Goal: Information Seeking & Learning: Learn about a topic

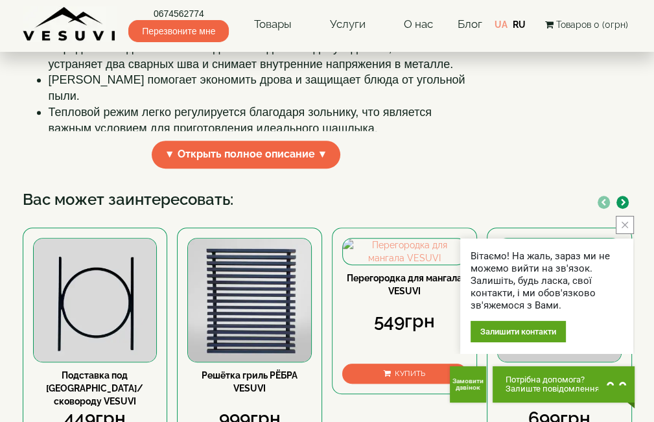
scroll to position [518, 0]
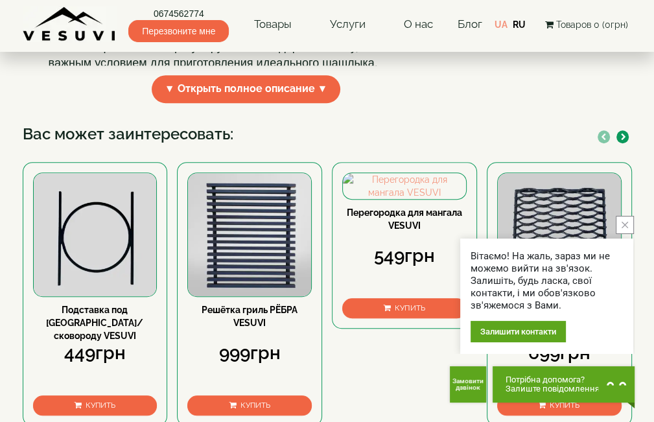
click at [626, 226] on icon "close button" at bounding box center [624, 225] width 6 height 6
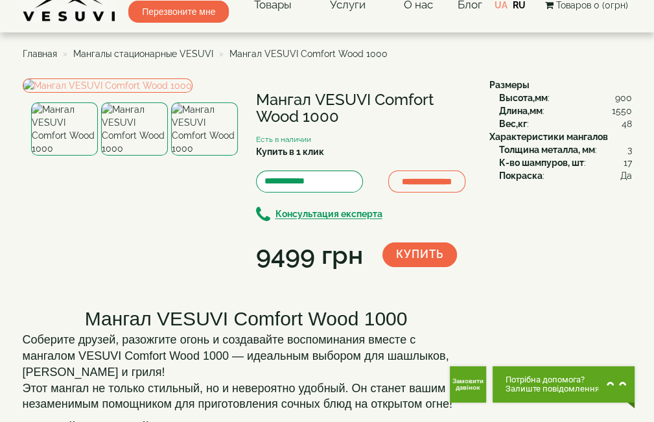
scroll to position [0, 0]
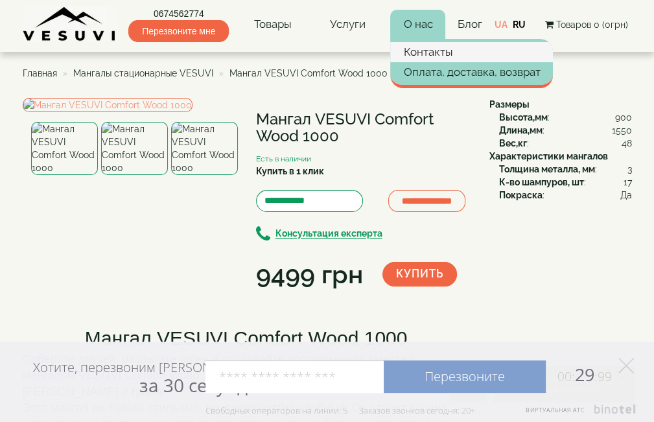
click at [427, 49] on link "Контакты" at bounding box center [471, 51] width 163 height 19
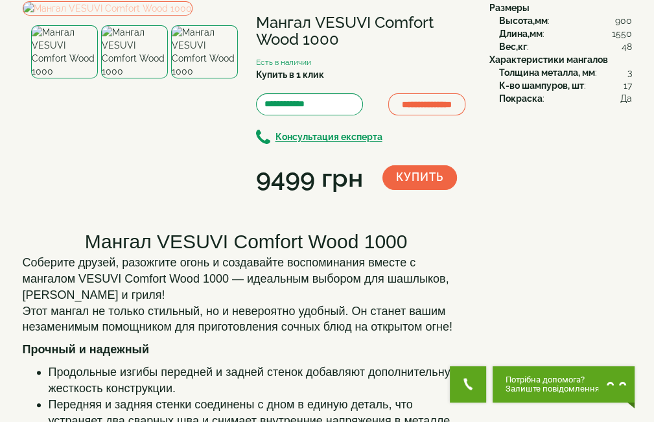
scroll to position [194, 0]
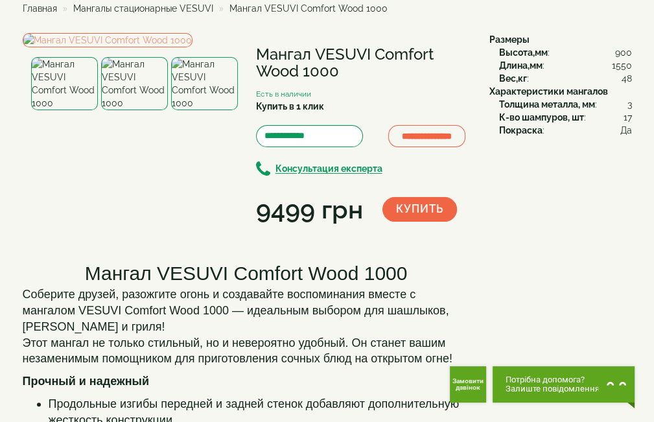
click at [198, 110] on img at bounding box center [204, 83] width 67 height 53
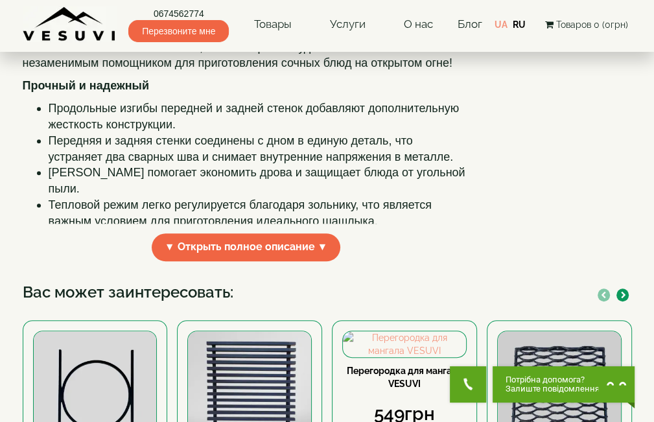
scroll to position [389, 0]
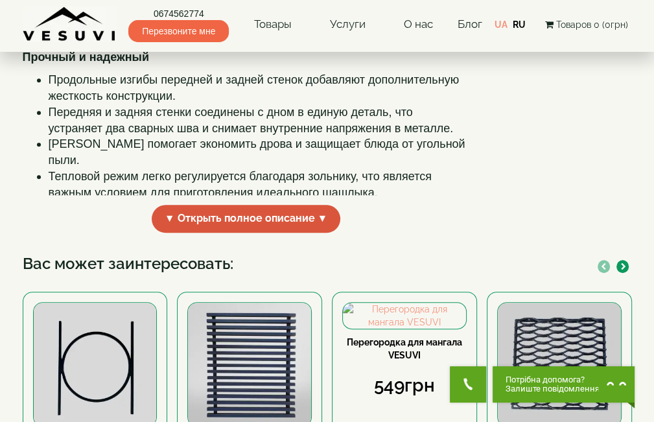
click at [282, 233] on span "▼ Открыть полное описание ▼" at bounding box center [246, 219] width 189 height 28
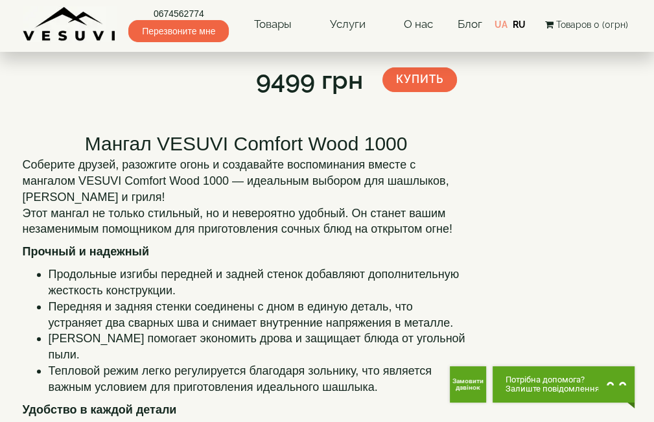
scroll to position [0, 0]
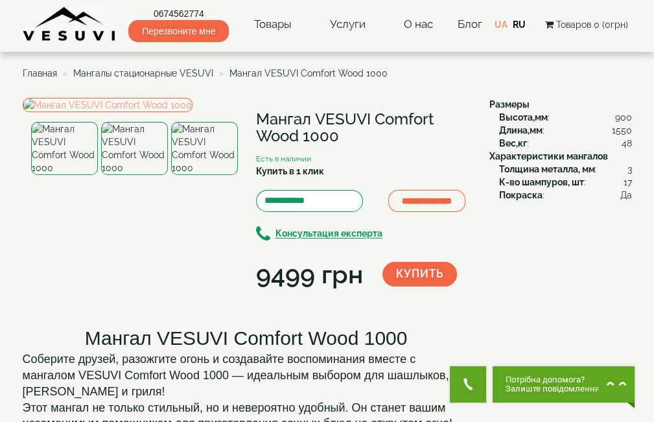
drag, startPoint x: 255, startPoint y: 115, endPoint x: 433, endPoint y: 132, distance: 178.9
click at [433, 132] on div "**********" at bounding box center [358, 195] width 224 height 194
copy h1 "Мангал VESUVI Comfort Wood 1000"
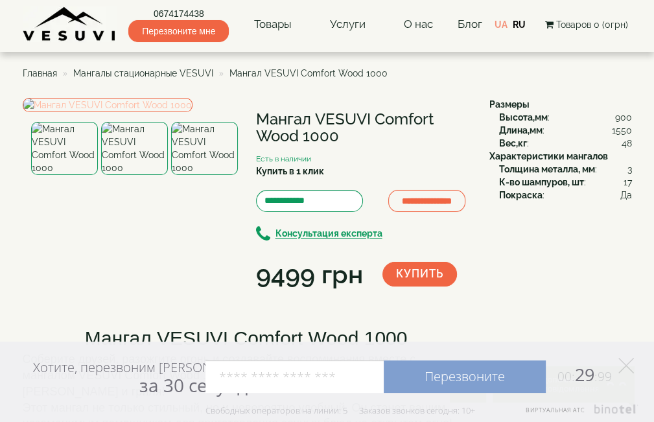
click at [81, 112] on img at bounding box center [108, 105] width 170 height 14
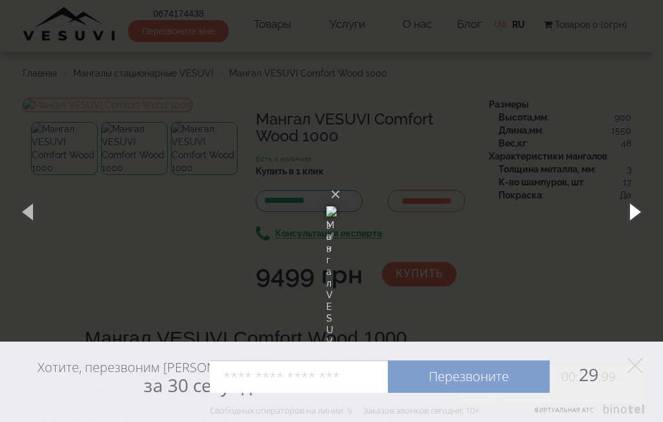
click at [636, 214] on button "button" at bounding box center [634, 211] width 58 height 71
click at [627, 208] on button "button" at bounding box center [634, 211] width 58 height 71
click at [628, 208] on button "button" at bounding box center [634, 211] width 58 height 71
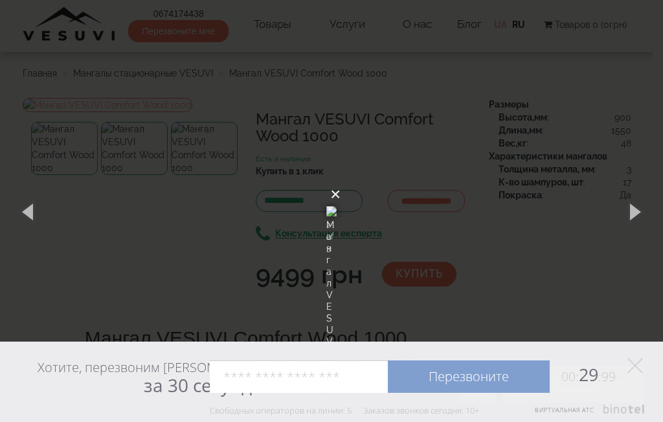
click at [341, 180] on button "×" at bounding box center [335, 194] width 10 height 29
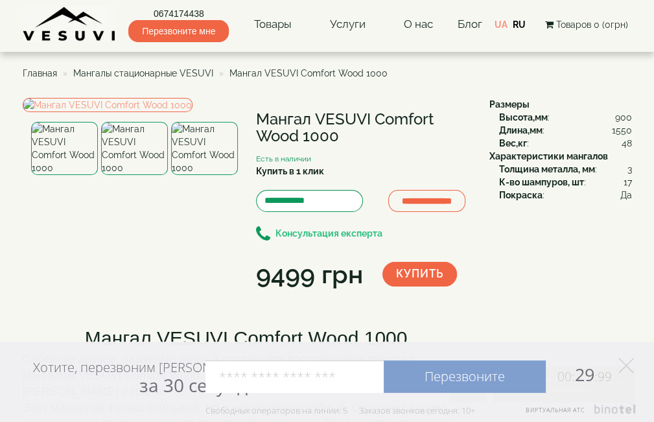
click at [334, 239] on b "Консультация експерта" at bounding box center [328, 234] width 107 height 10
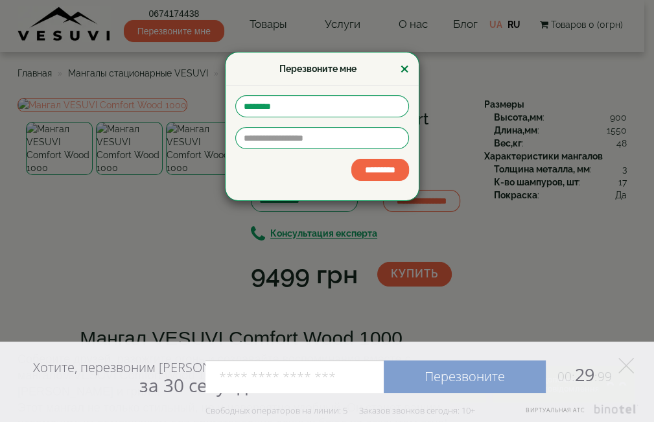
click at [404, 72] on button "×" at bounding box center [404, 69] width 9 height 16
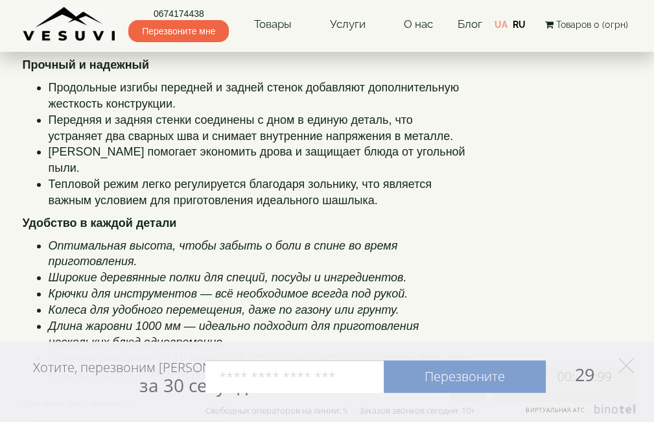
scroll to position [389, 0]
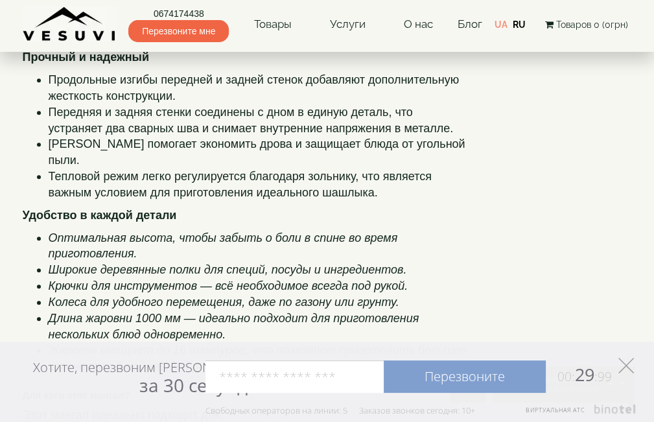
click at [620, 371] on polygon at bounding box center [626, 366] width 16 height 16
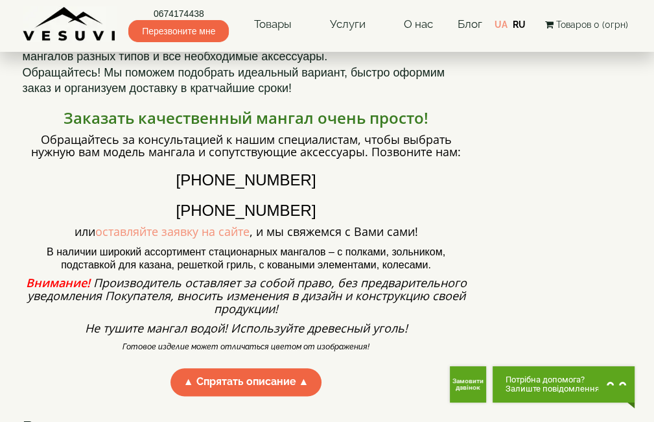
scroll to position [842, 0]
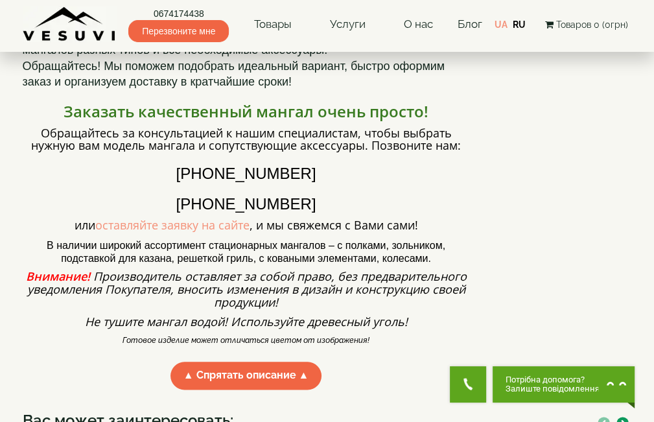
click at [525, 383] on span "Потрібна допомога?" at bounding box center [552, 379] width 94 height 9
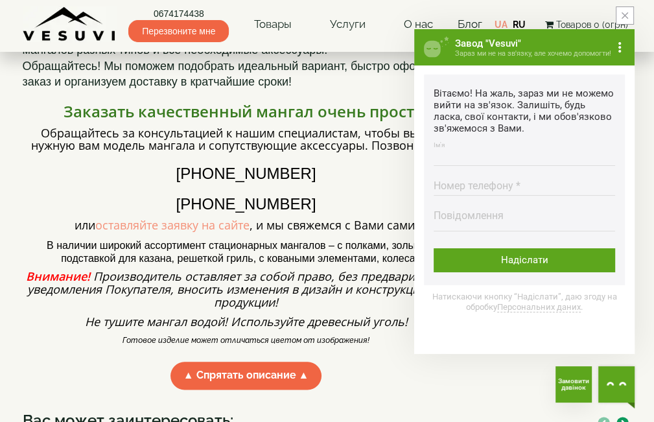
click at [443, 154] on input "Ім'я Введіть ім'я" at bounding box center [523, 153] width 181 height 25
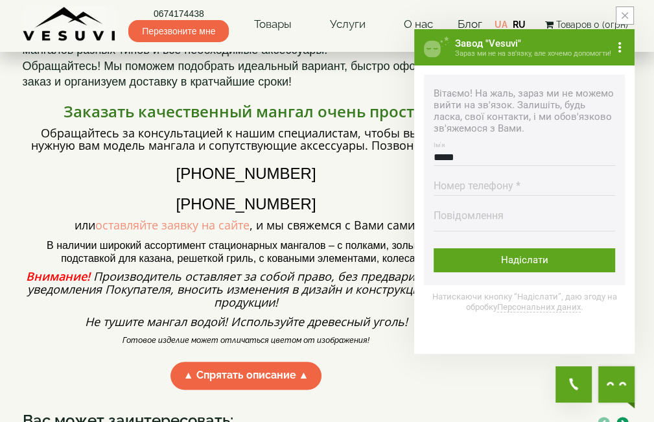
type input "*****"
click at [474, 185] on input "Номер телефону * Номер повинен містити від 9 до 16 цифр" at bounding box center [523, 182] width 181 height 25
type input "**********"
click at [471, 220] on textarea "Повідомлення Максимальна довжина тексту 500 символів" at bounding box center [523, 220] width 181 height 21
paste textarea "**********"
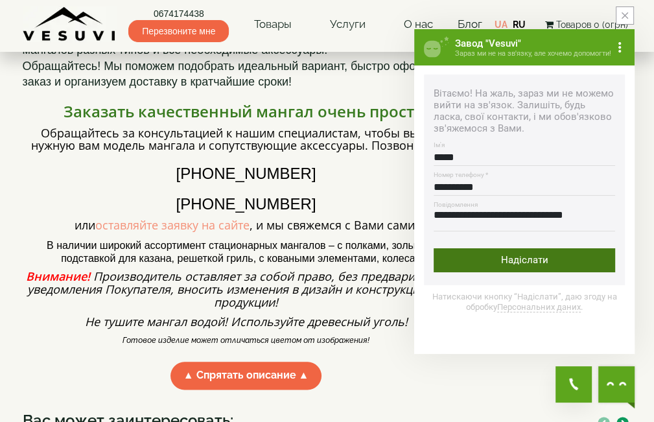
scroll to position [1, 0]
type textarea "**********"
click at [534, 262] on div "Надіслати" at bounding box center [523, 260] width 181 height 24
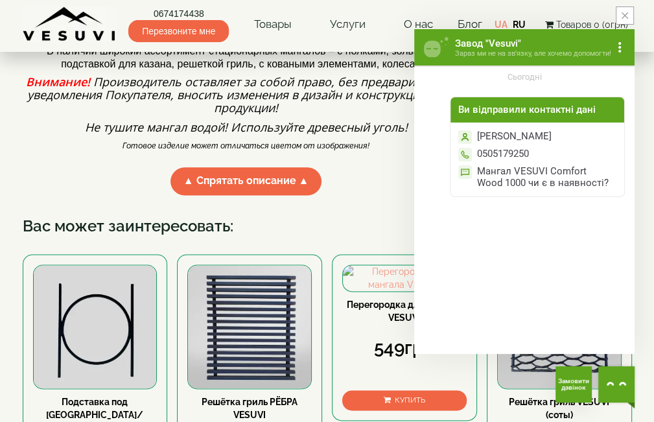
scroll to position [842, 0]
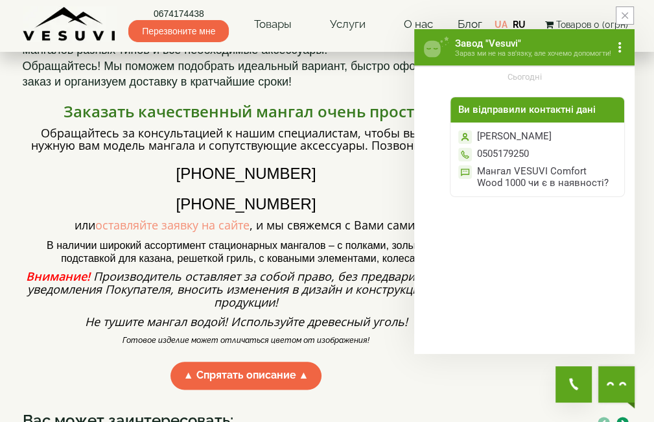
click at [618, 49] on icon "more button" at bounding box center [619, 47] width 10 height 10
click at [617, 49] on icon "more button" at bounding box center [619, 47] width 10 height 10
click at [595, 76] on button "Завантажити діалог" at bounding box center [571, 77] width 101 height 25
click at [623, 384] on icon "Chat button" at bounding box center [615, 383] width 19 height 19
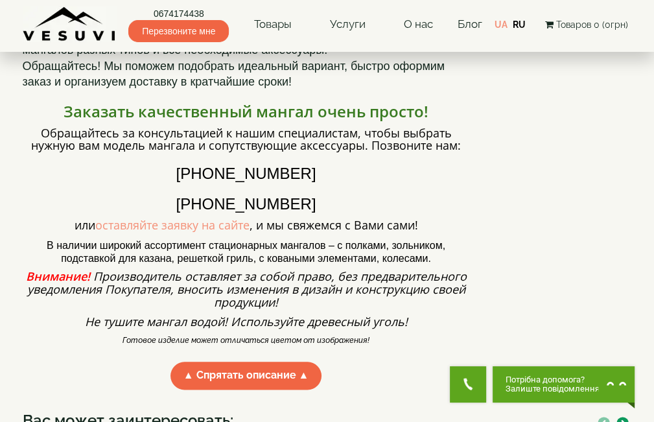
click at [622, 378] on icon "Chat button" at bounding box center [615, 383] width 19 height 19
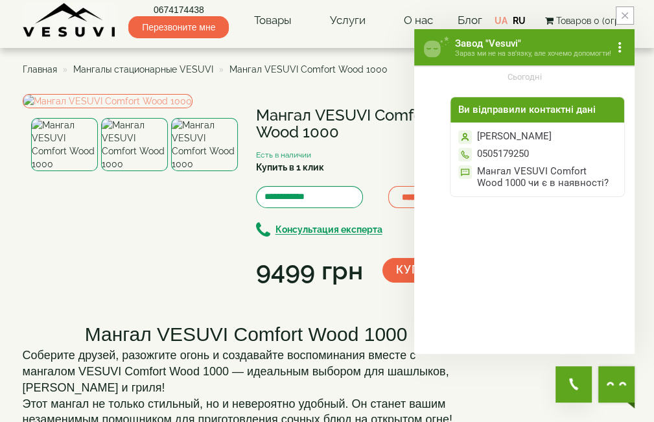
scroll to position [0, 0]
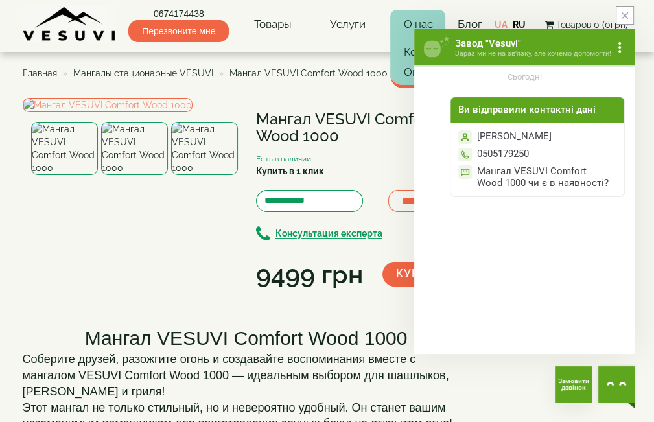
click at [420, 22] on link "О нас" at bounding box center [417, 25] width 55 height 30
click at [623, 12] on icon "close button" at bounding box center [624, 15] width 6 height 6
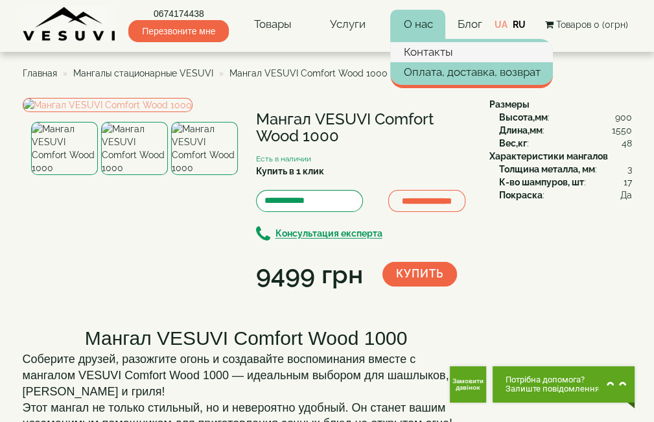
click at [435, 51] on link "Контакты" at bounding box center [471, 51] width 163 height 19
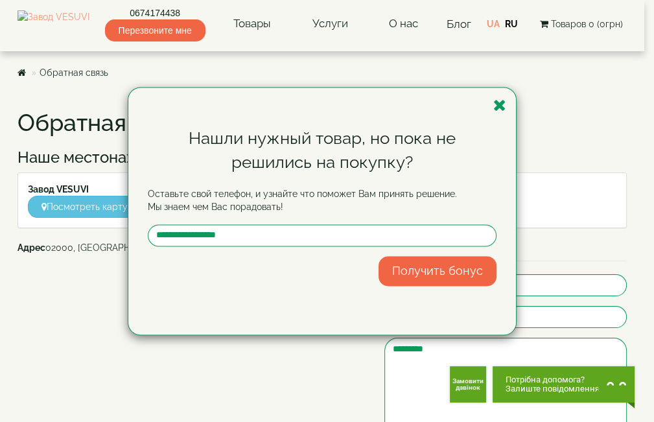
click at [427, 271] on button "Получить бонус" at bounding box center [437, 271] width 118 height 30
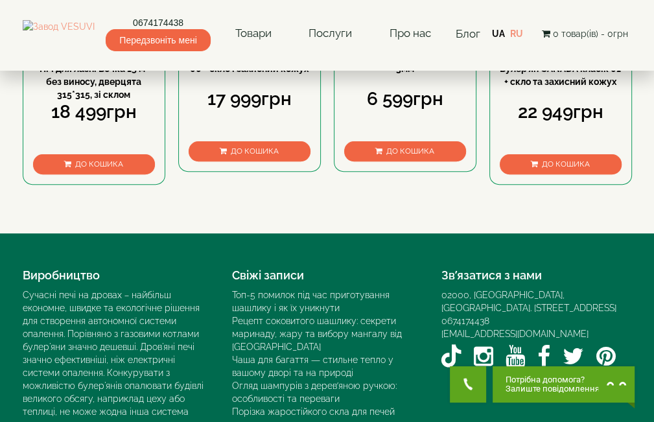
scroll to position [65, 0]
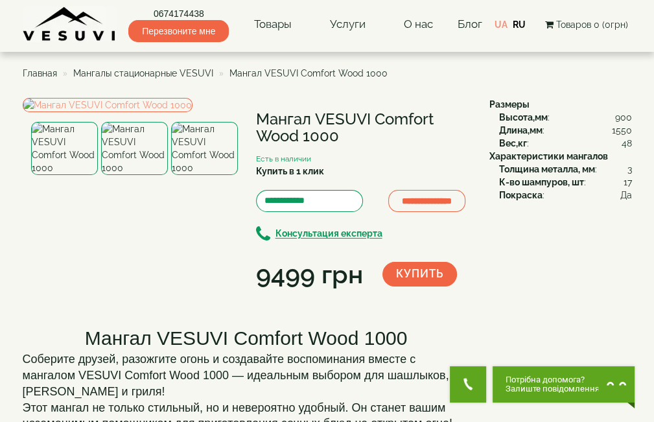
click at [625, 380] on icon "Chat button" at bounding box center [615, 383] width 19 height 19
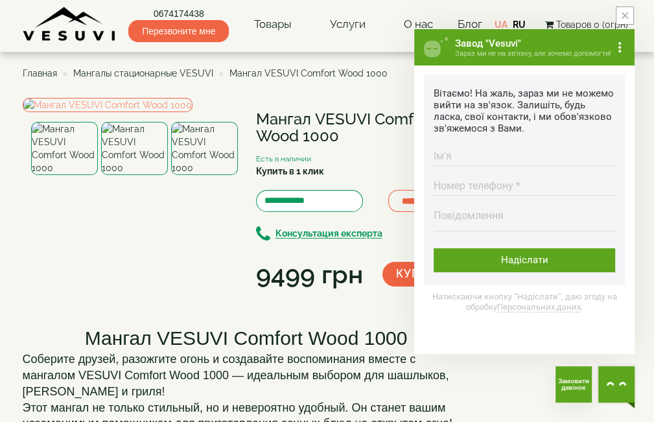
click at [609, 382] on icon "Chat button" at bounding box center [615, 384] width 19 height 4
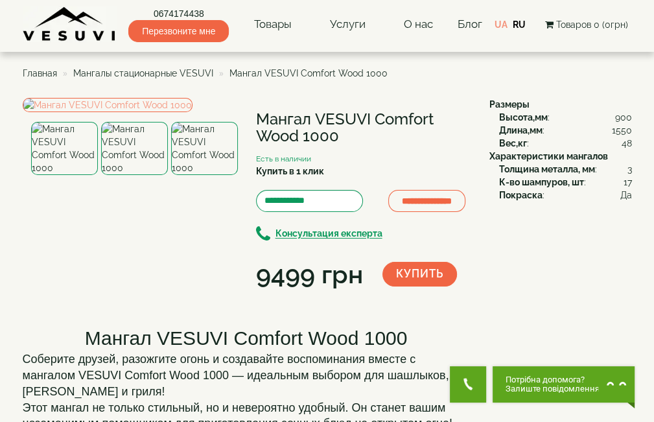
click at [178, 73] on span "Мангалы стационарные VESUVI" at bounding box center [143, 73] width 140 height 10
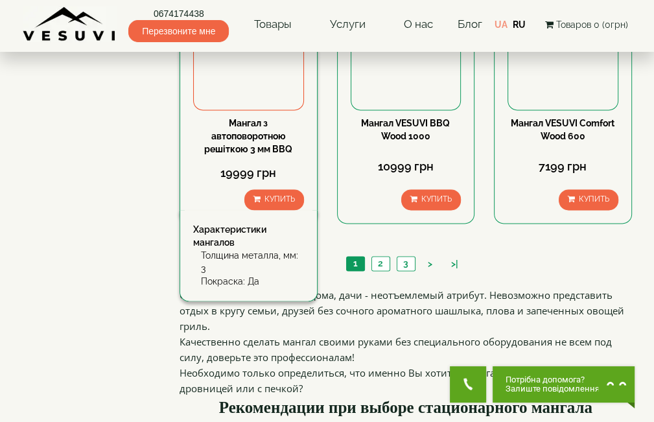
scroll to position [1166, 0]
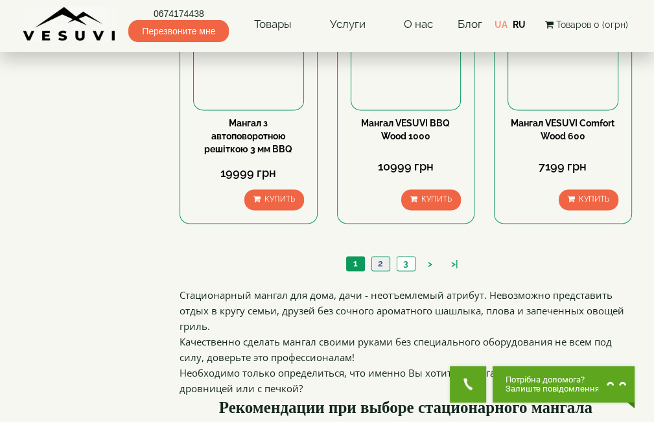
click at [381, 261] on link "2" at bounding box center [380, 264] width 18 height 14
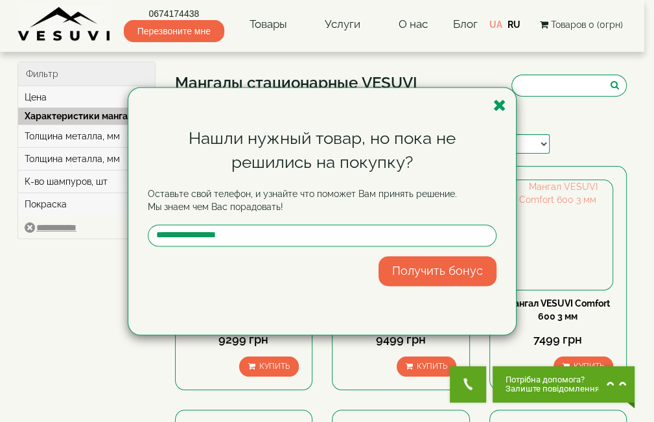
click at [501, 104] on icon "button" at bounding box center [499, 105] width 13 height 16
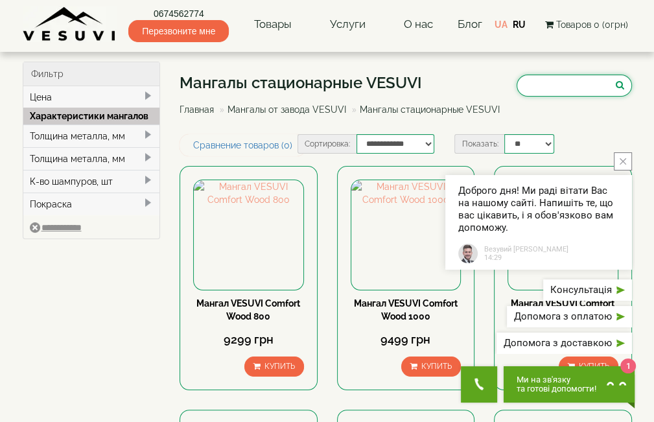
paste input "**********"
type input "**********"
click at [615, 82] on icon "submit" at bounding box center [619, 84] width 8 height 9
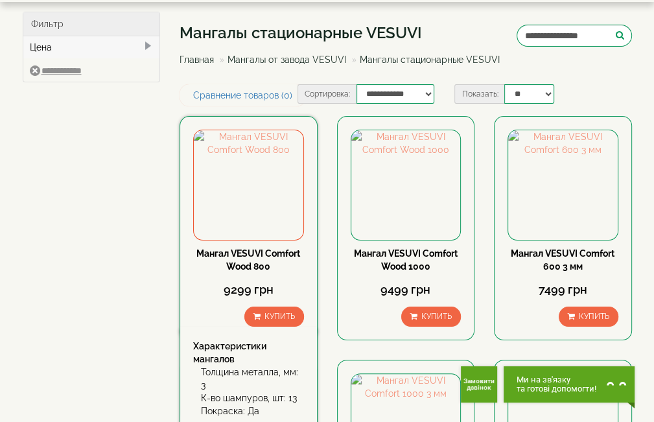
scroll to position [65, 0]
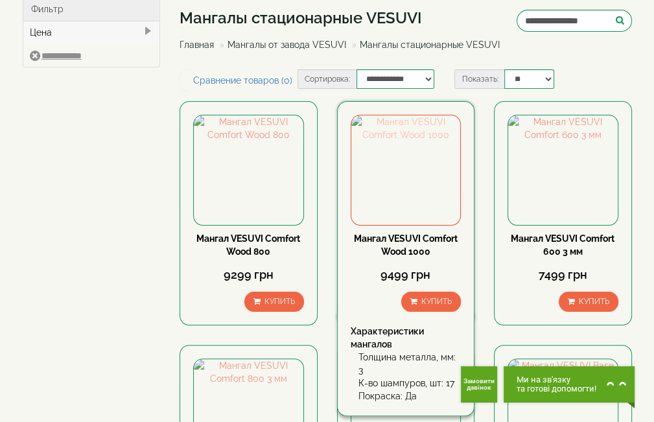
click at [409, 165] on img at bounding box center [405, 169] width 109 height 109
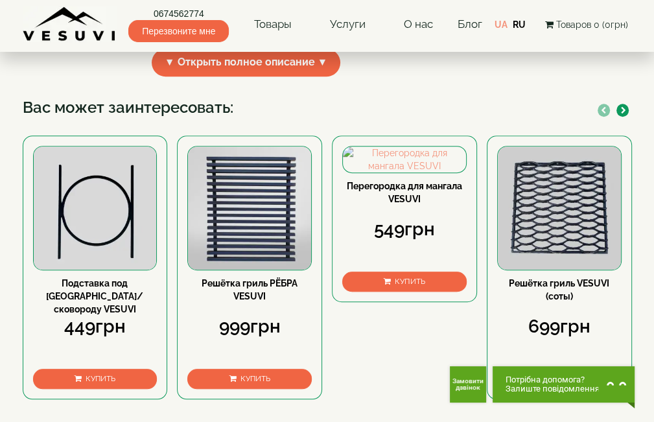
scroll to position [389, 0]
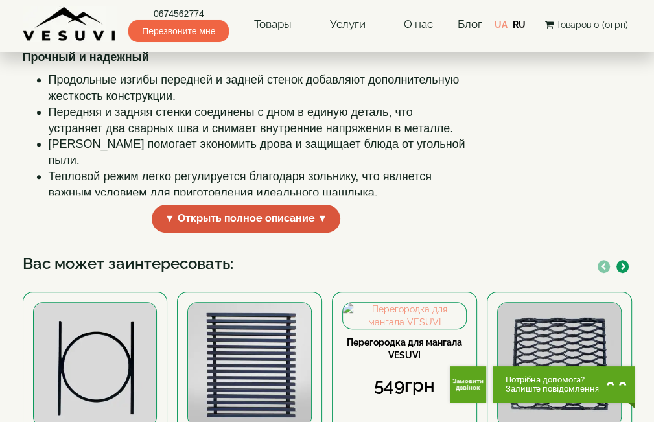
click at [260, 233] on span "▼ Открыть полное описание ▼" at bounding box center [246, 219] width 189 height 28
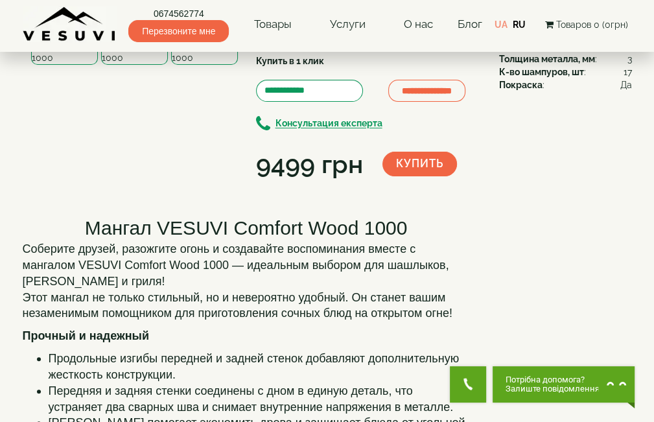
scroll to position [0, 0]
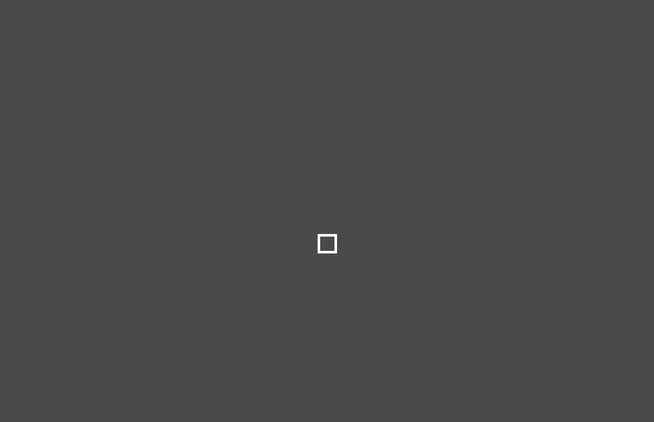
select select
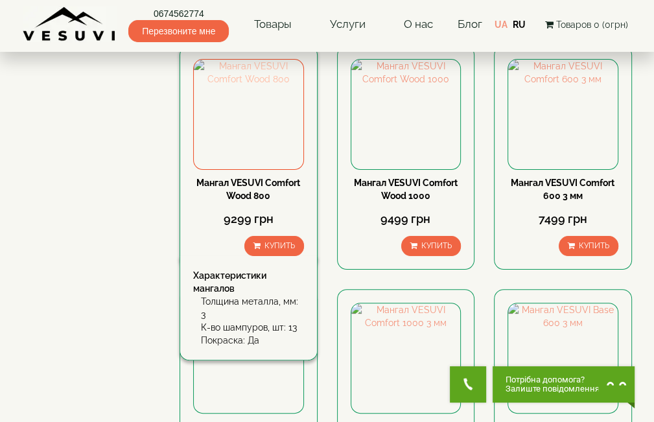
scroll to position [259, 0]
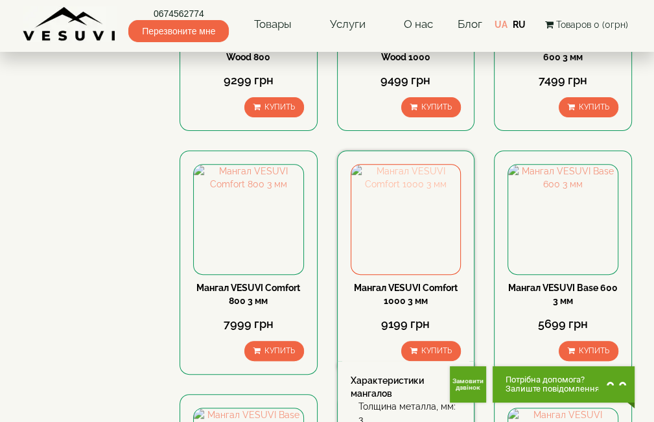
click at [388, 211] on img at bounding box center [405, 219] width 109 height 109
